Goal: Check status: Check status

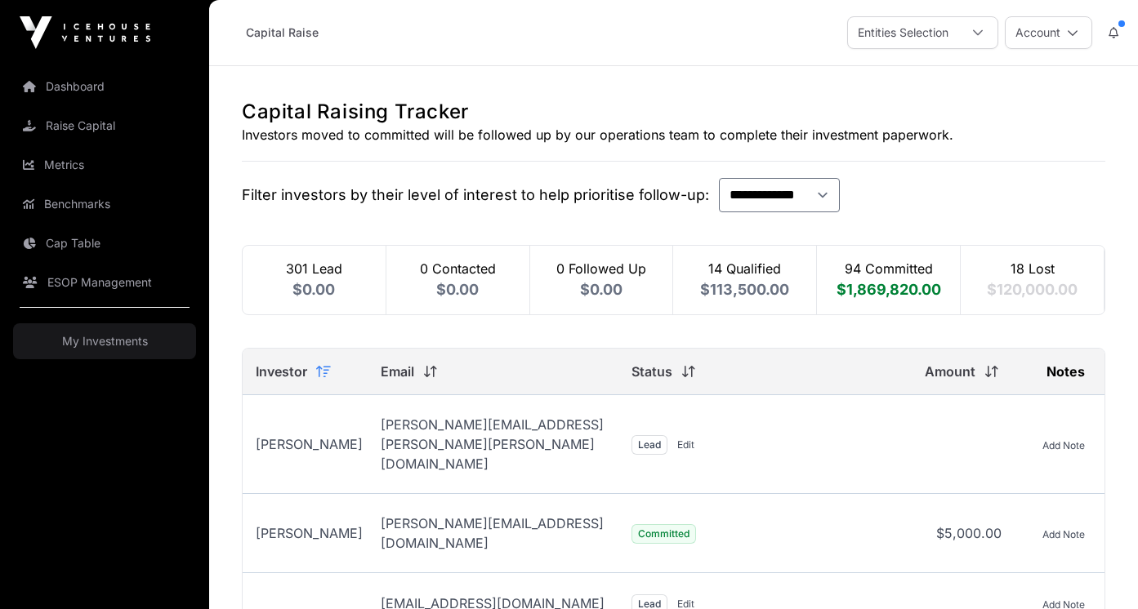
scroll to position [106, 0]
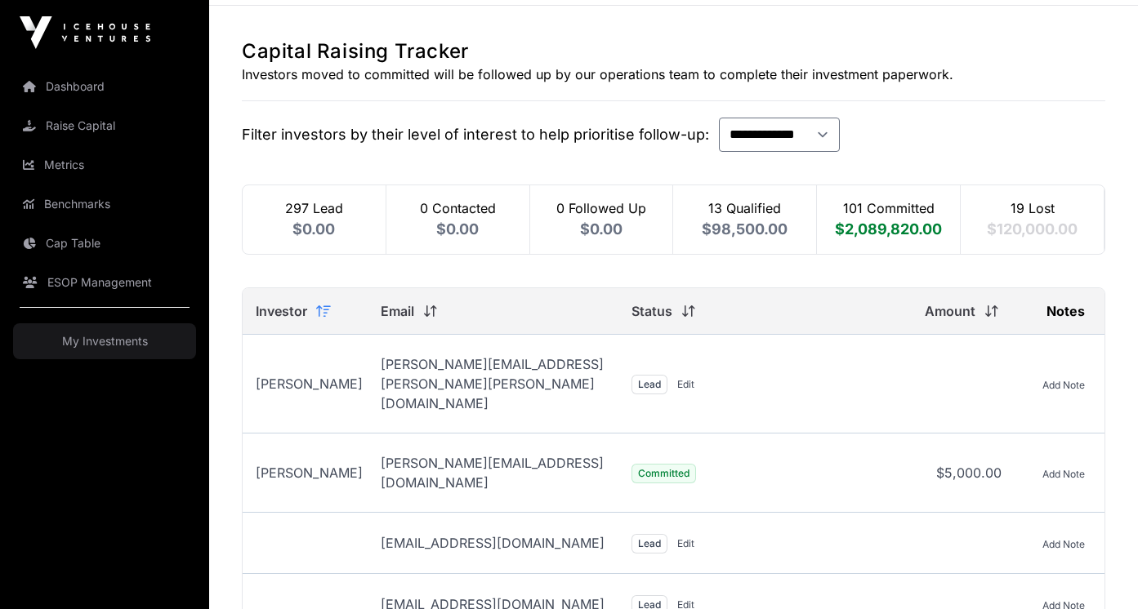
scroll to position [107, 0]
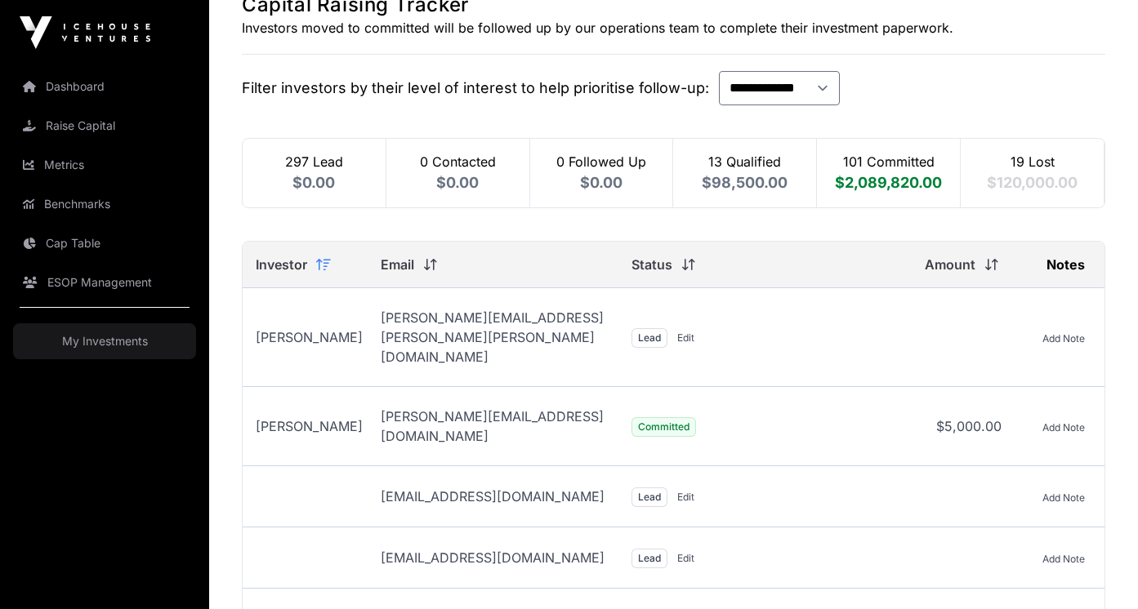
click at [865, 194] on div "101 Committed $2,089,820.00" at bounding box center [889, 173] width 144 height 69
select select "*"
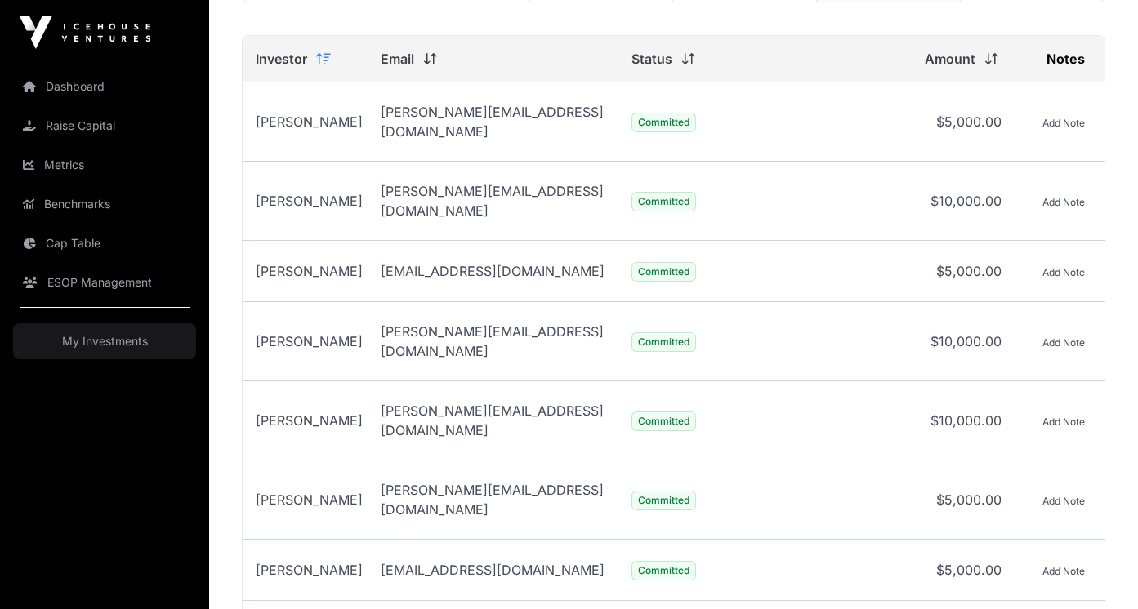
scroll to position [0, 0]
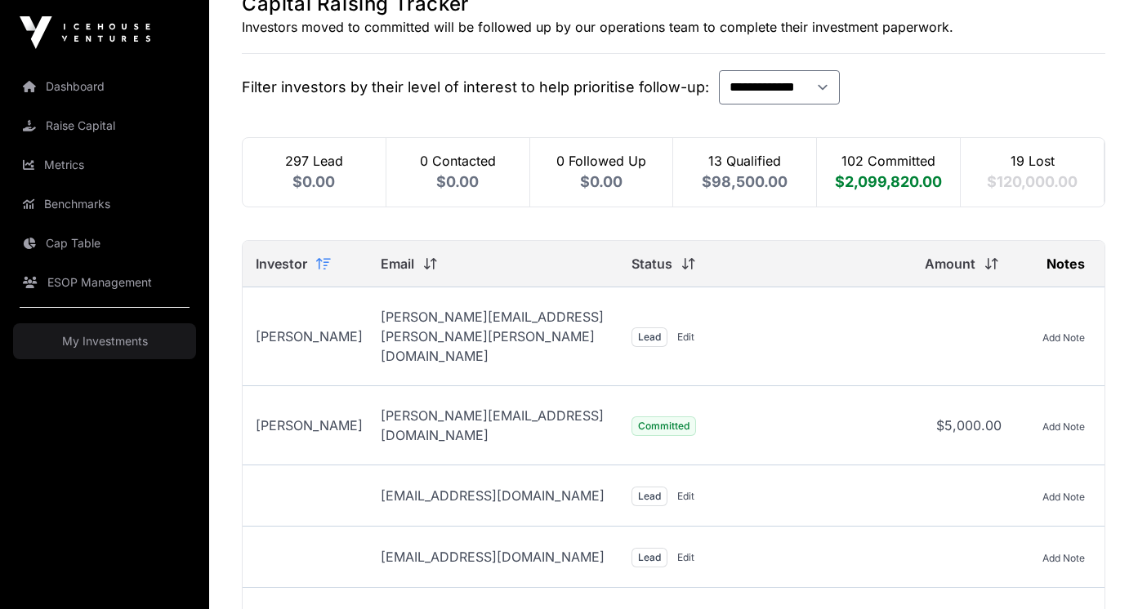
scroll to position [132, 0]
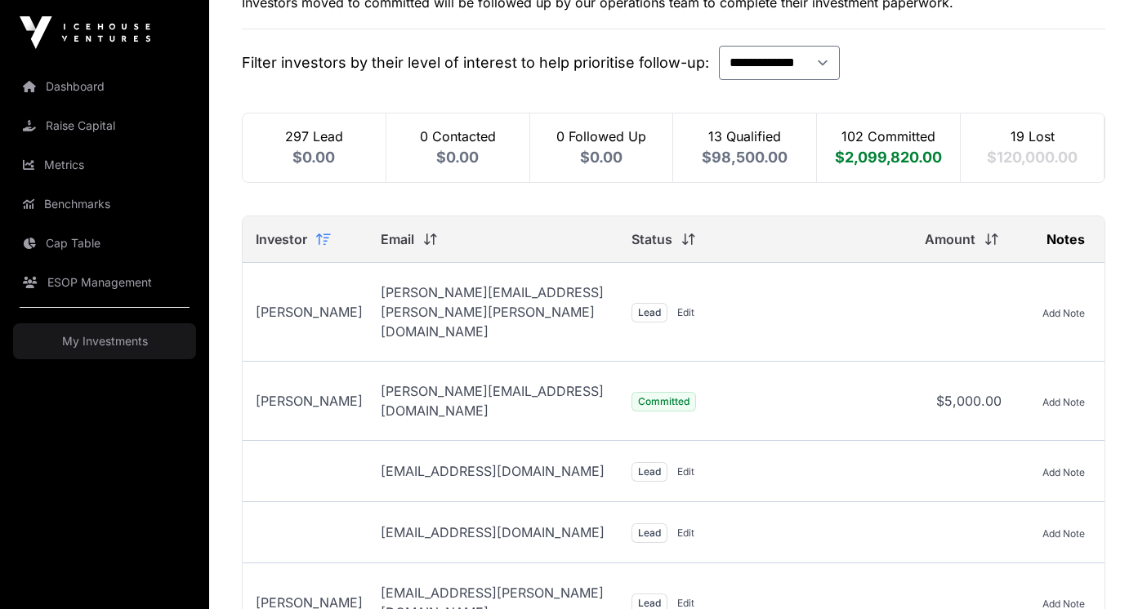
click at [741, 160] on span "$98,500.00" at bounding box center [745, 157] width 86 height 17
select select "*"
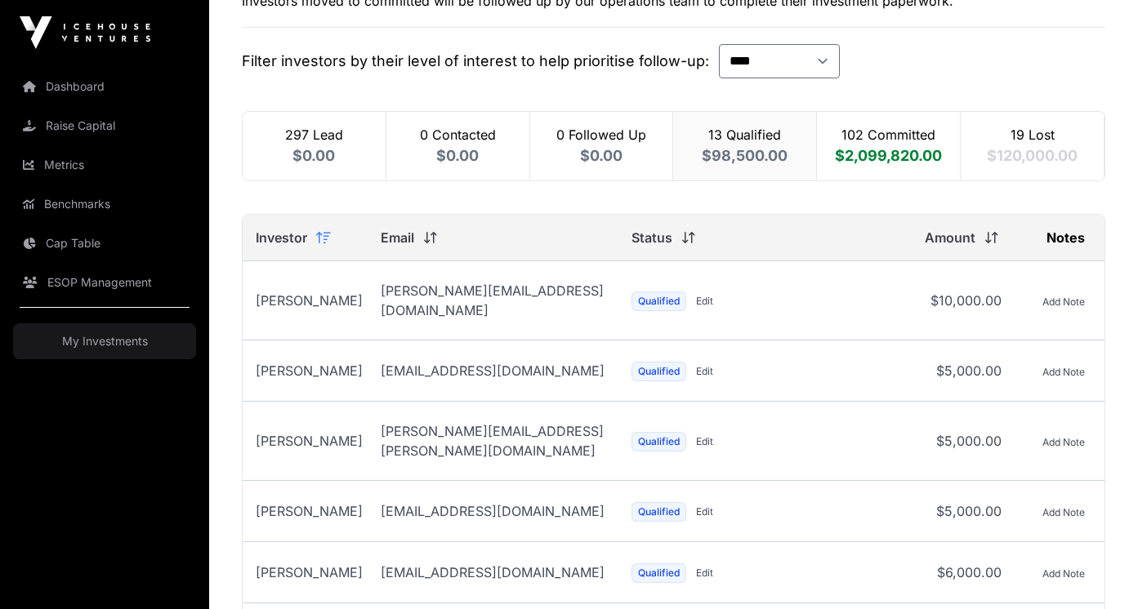
scroll to position [136, 0]
